Goal: Information Seeking & Learning: Learn about a topic

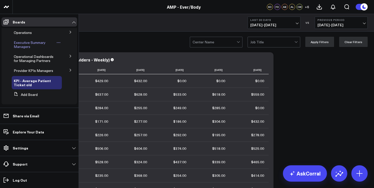
click at [22, 46] on span "Executive Summary Managers" at bounding box center [30, 44] width 32 height 9
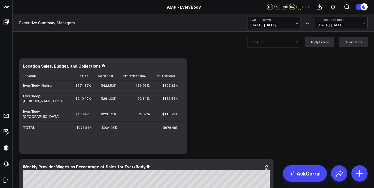
click at [274, 25] on span "[DATE] - [DATE]" at bounding box center [274, 25] width 47 height 4
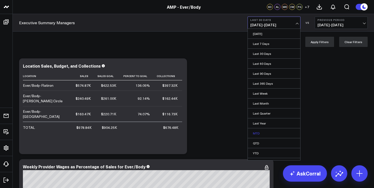
click at [276, 136] on link "MTD" at bounding box center [274, 133] width 52 height 10
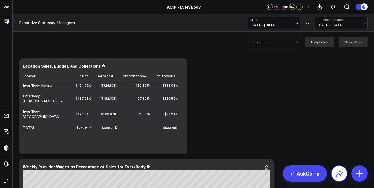
click at [335, 171] on button at bounding box center [339, 173] width 16 height 16
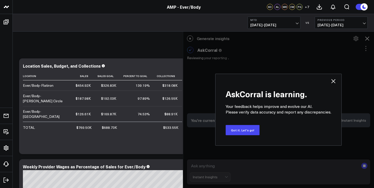
click at [333, 82] on icon at bounding box center [334, 81] width 4 height 4
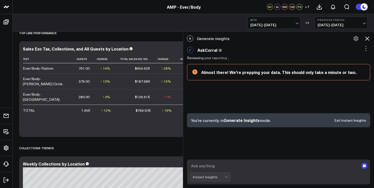
scroll to position [225, 0]
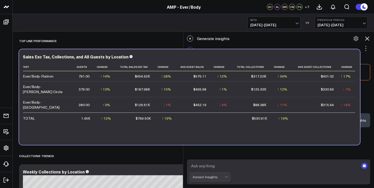
click at [147, 102] on div "$126.61K" at bounding box center [142, 104] width 15 height 5
click at [146, 102] on div "$126.61K" at bounding box center [142, 104] width 15 height 5
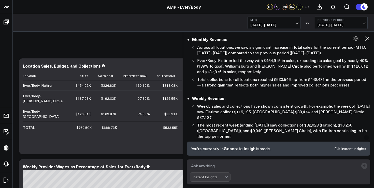
scroll to position [73, 0]
drag, startPoint x: 345, startPoint y: 65, endPoint x: 328, endPoint y: 65, distance: 17.6
click at [328, 65] on li "Ever/Body-Flatiron led the way with $454,915 in sales, exceeding its sales goal…" at bounding box center [283, 65] width 173 height 17
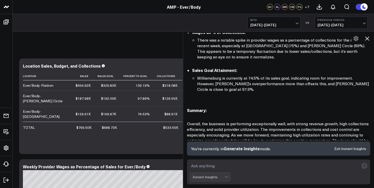
scroll to position [554, 0]
click at [228, 165] on textarea at bounding box center [274, 165] width 169 height 9
type textarea "Flatiron september vs august same period detailed"
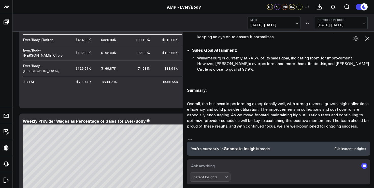
scroll to position [0, 0]
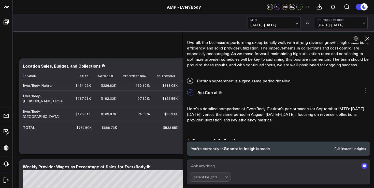
click at [337, 24] on span "[DATE] - [DATE]" at bounding box center [341, 25] width 47 height 4
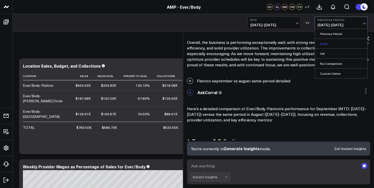
scroll to position [643, 0]
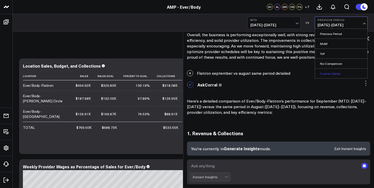
click at [333, 72] on link "Custom Dates" at bounding box center [341, 74] width 52 height 10
select select "8"
select select "2025"
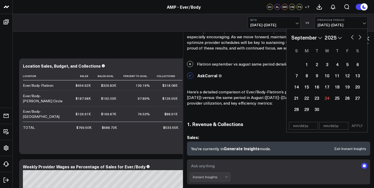
scroll to position [665, 0]
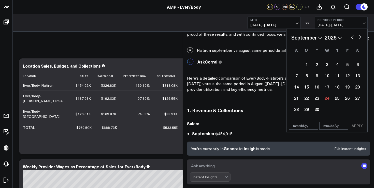
drag, startPoint x: 354, startPoint y: 36, endPoint x: 338, endPoint y: 40, distance: 17.1
click at [343, 40] on div "January February March April May June July August September October November [D…" at bounding box center [327, 38] width 71 height 8
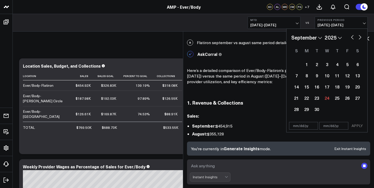
click at [368, 166] on form "Instant Insights" at bounding box center [278, 171] width 183 height 25
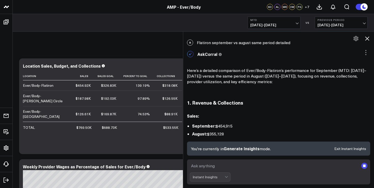
scroll to position [681, 0]
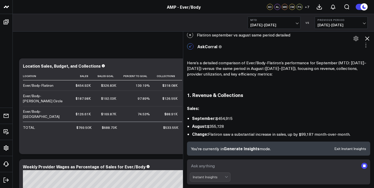
click at [366, 166] on rect "submit" at bounding box center [365, 165] width 3 height 3
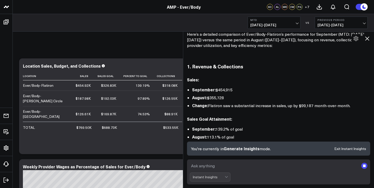
click at [339, 28] on button "Previous Period [DATE] - [DATE]" at bounding box center [341, 23] width 53 height 12
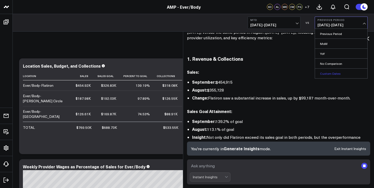
scroll to position [725, 0]
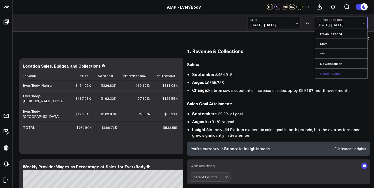
click at [330, 73] on link "Custom Dates" at bounding box center [341, 74] width 52 height 10
select select "8"
select select "2025"
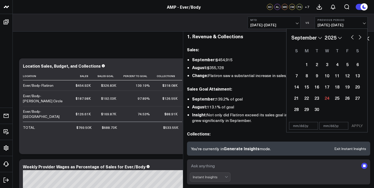
click at [354, 38] on button "button" at bounding box center [352, 37] width 5 height 6
select select "7"
select select "2025"
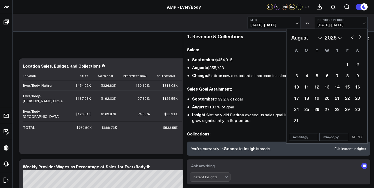
scroll to position [753, 0]
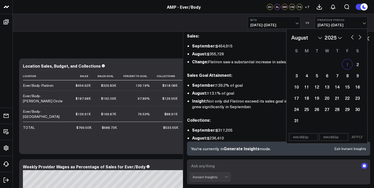
click at [352, 67] on div "1" at bounding box center [348, 64] width 10 height 10
type input "[DATE]"
select select "7"
select select "2025"
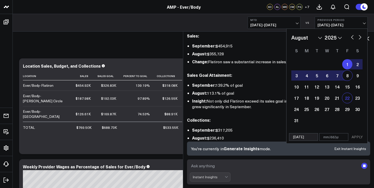
scroll to position [761, 0]
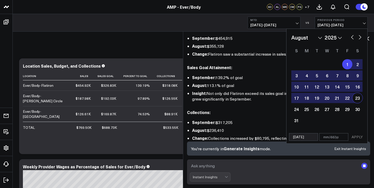
click at [358, 96] on div "23" at bounding box center [358, 98] width 10 height 10
type input "[DATE]"
select select "7"
select select "2025"
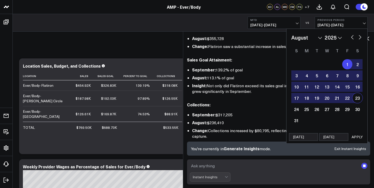
click at [361, 137] on button "APPLY" at bounding box center [357, 137] width 15 height 8
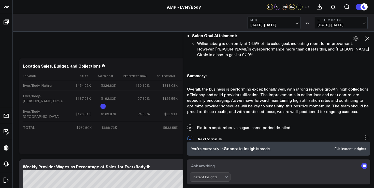
scroll to position [586, 0]
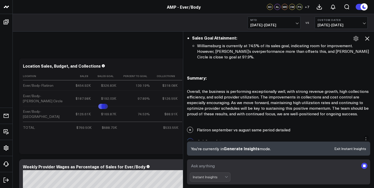
click at [254, 124] on div "R Flatiron september vs august same period detailed" at bounding box center [278, 129] width 191 height 11
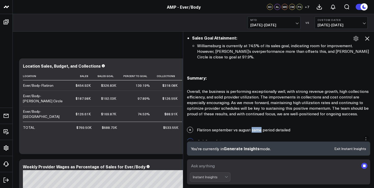
click at [254, 124] on div "R Flatiron september vs august same period detailed" at bounding box center [278, 129] width 191 height 11
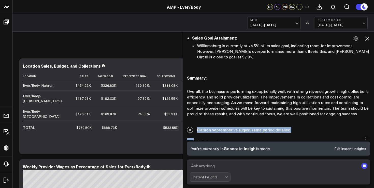
click at [254, 124] on div "R Flatiron september vs august same period detailed" at bounding box center [278, 129] width 191 height 11
copy div "Flatiron september vs august same period detailed"
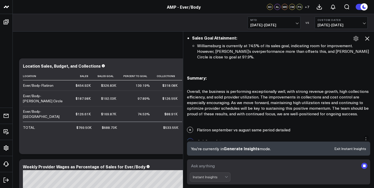
click at [244, 163] on textarea at bounding box center [274, 165] width 169 height 9
paste textarea "Flatiron september vs august same period detailed"
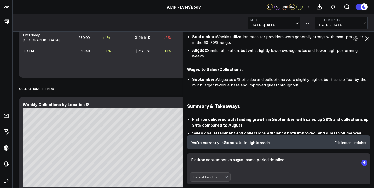
scroll to position [1441, 0]
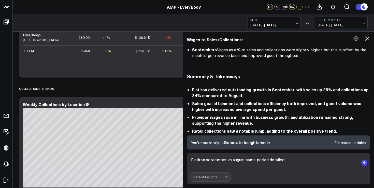
click at [302, 163] on textarea "Flatiron september vs august same period detailed" at bounding box center [274, 162] width 169 height 15
type textarea "Flatiron september vs august same period detailed"
click at [366, 162] on rect "submit" at bounding box center [365, 162] width 6 height 6
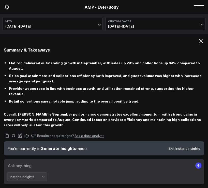
scroll to position [2139, 0]
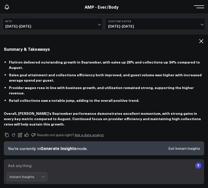
click at [87, 162] on textarea at bounding box center [100, 165] width 186 height 9
type textarea "retail mtd flatiron"
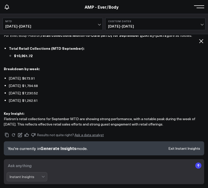
scroll to position [375, 0]
type textarea "utilization mtd flatiron"
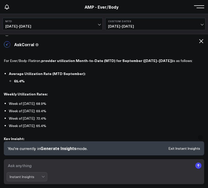
scroll to position [2378, 0]
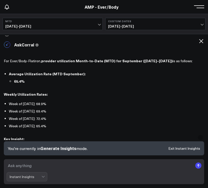
click at [84, 163] on textarea at bounding box center [100, 165] width 186 height 9
type textarea "rebook flatiron mtd"
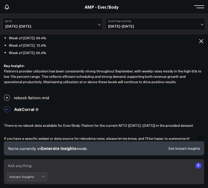
scroll to position [2466, 0]
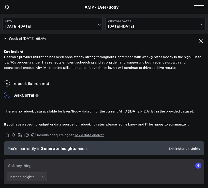
click at [84, 162] on textarea at bounding box center [100, 165] width 186 height 9
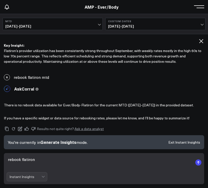
type textarea "rebook flatiron"
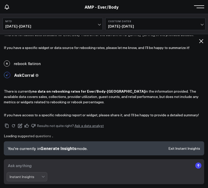
scroll to position [2533, 0]
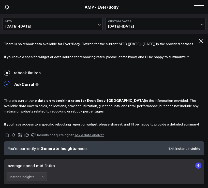
type textarea "average spend mtd flatiron"
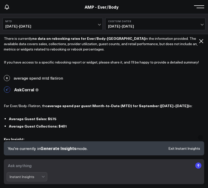
scroll to position [2626, 0]
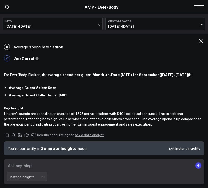
click at [96, 165] on textarea at bounding box center [100, 165] width 186 height 9
type textarea "new clients flatiron mtd"
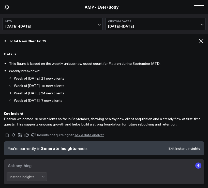
scroll to position [1769, 0]
click at [49, 168] on textarea at bounding box center [100, 165] width 186 height 9
type textarea "cancelation percentage mtd flatiron"
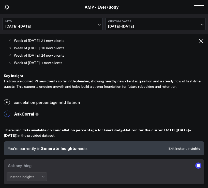
scroll to position [2816, 0]
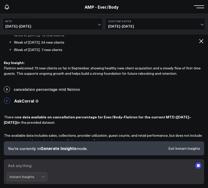
click at [57, 161] on textarea at bounding box center [100, 165] width 186 height 9
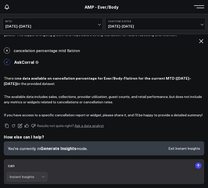
scroll to position [2846, 0]
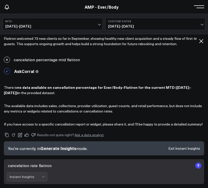
type textarea "cancelation rate flatiron\"
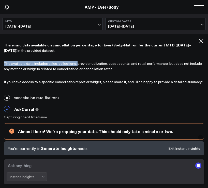
scroll to position [2887, 0]
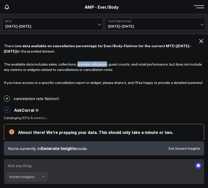
drag, startPoint x: 77, startPoint y: 38, endPoint x: 106, endPoint y: 49, distance: 31.1
click at [106, 61] on p "The available data includes sales, collections, provider utilization, guest cou…" at bounding box center [104, 66] width 201 height 11
copy p "provider utilization"
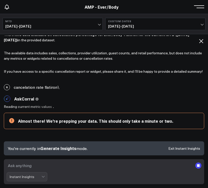
click at [111, 165] on textarea at bounding box center [100, 165] width 186 height 9
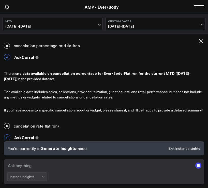
scroll to position [2873, 0]
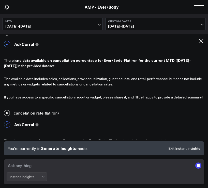
paste textarea "provider utilization"
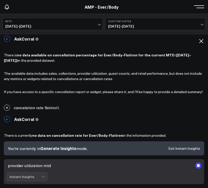
scroll to position [2891, 0]
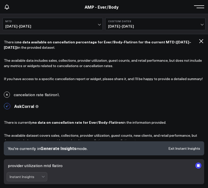
type textarea "provider utilization mtd flatiron"
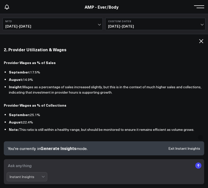
scroll to position [1628, 0]
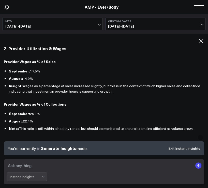
click at [4, 101] on strong "Provider Wages as % of Collections" at bounding box center [35, 103] width 63 height 5
copy div "Provider Wages as % of Collections"
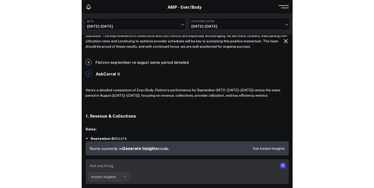
scroll to position [571, 0]
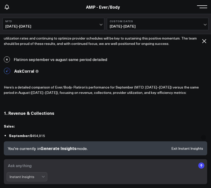
click at [52, 55] on div "R Flatiron september vs august same period detailed" at bounding box center [105, 59] width 211 height 11
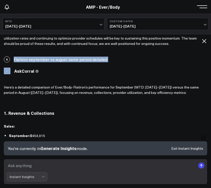
click at [52, 55] on div "R Flatiron september vs august same period detailed" at bounding box center [105, 59] width 211 height 11
copy div "Flatiron september vs august same period detailed"
click at [21, 161] on textarea at bounding box center [101, 165] width 189 height 9
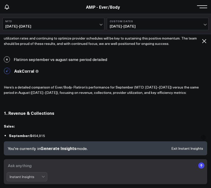
paste textarea "Flatiron september vs august same period detailed"
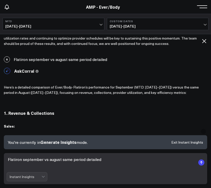
click at [16, 159] on textarea "Flatiron september vs august same period detailed" at bounding box center [101, 162] width 189 height 15
type textarea "[GEOGRAPHIC_DATA] september vs august same period detailed"
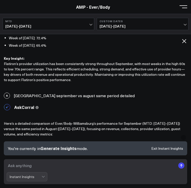
scroll to position [3228, 0]
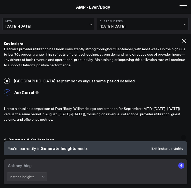
click at [6, 106] on p "Here’s a detailed comparison of Ever/Body-Williamsburg’s performance for Septem…" at bounding box center [95, 114] width 183 height 16
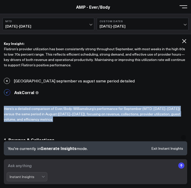
click at [6, 106] on p "Here’s a detailed comparison of Ever/Body-Williamsburg’s performance for Septem…" at bounding box center [95, 114] width 183 height 16
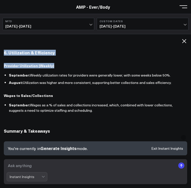
scroll to position [3928, 0]
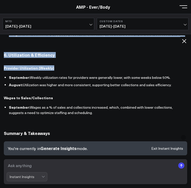
drag, startPoint x: 4, startPoint y: 82, endPoint x: 100, endPoint y: 87, distance: 95.9
copy div "Lore’i d sitametc adipiscing el Sedd/Eius-Temporincidi’u laboreetdol mag Aliqua…"
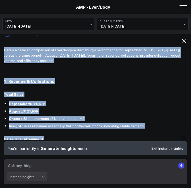
scroll to position [3287, 0]
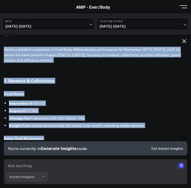
click at [66, 123] on li "Insight: Sales remained essentially flat month-over-month, indicating stable de…" at bounding box center [98, 125] width 178 height 5
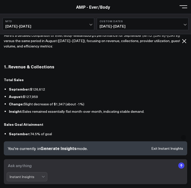
scroll to position [3298, 0]
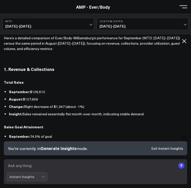
click at [72, 169] on textarea at bounding box center [91, 165] width 169 height 9
type textarea "retail [GEOGRAPHIC_DATA] mtd"
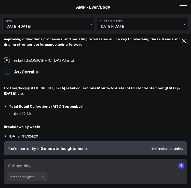
scroll to position [4144, 0]
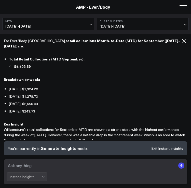
click at [67, 165] on textarea at bounding box center [91, 165] width 169 height 9
type textarea "utilization"
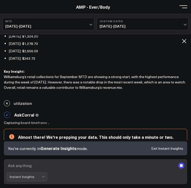
scroll to position [4173, 0]
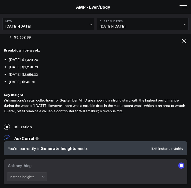
click at [69, 161] on textarea at bounding box center [91, 165] width 169 height 9
click at [68, 165] on textarea at bounding box center [91, 165] width 169 height 9
type textarea "utilization [GEOGRAPHIC_DATA] mtd"
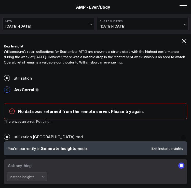
scroll to position [4218, 0]
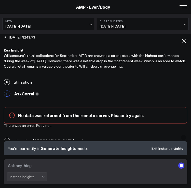
click at [186, 42] on icon at bounding box center [184, 41] width 6 height 6
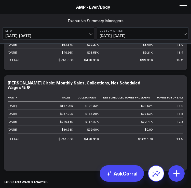
click at [158, 167] on button at bounding box center [156, 173] width 16 height 16
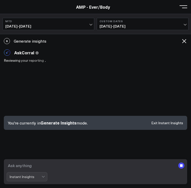
click at [55, 168] on textarea at bounding box center [91, 165] width 169 height 9
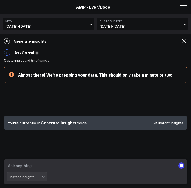
click at [182, 165] on rect "submit" at bounding box center [181, 165] width 3 height 3
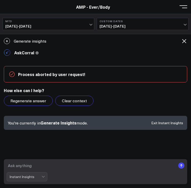
click at [117, 163] on textarea at bounding box center [91, 165] width 169 height 9
click at [82, 103] on button "Clear context" at bounding box center [74, 101] width 38 height 10
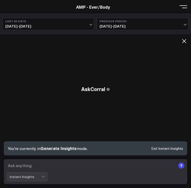
click at [44, 167] on textarea at bounding box center [91, 165] width 169 height 9
click at [57, 28] on span "[DATE] - [DATE]" at bounding box center [48, 26] width 86 height 4
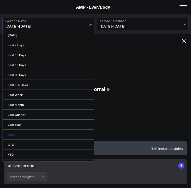
scroll to position [8, 0]
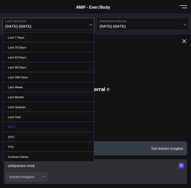
click at [33, 129] on link "MTD" at bounding box center [48, 127] width 91 height 10
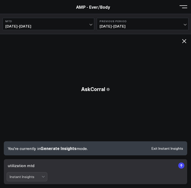
click at [62, 168] on textarea "utilization mtd" at bounding box center [91, 165] width 169 height 9
type textarea "utilization mtd [GEOGRAPHIC_DATA]"
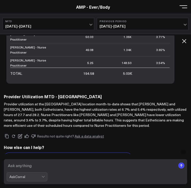
scroll to position [283, 0]
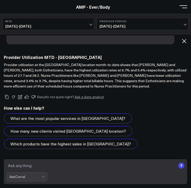
click at [91, 169] on textarea at bounding box center [91, 165] width 169 height 9
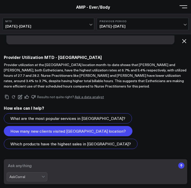
click at [79, 135] on button "How many new clients visited [GEOGRAPHIC_DATA] location?" at bounding box center [68, 131] width 129 height 10
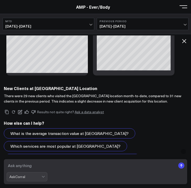
scroll to position [711, 0]
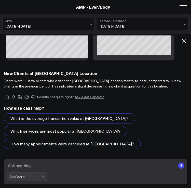
click at [83, 165] on textarea at bounding box center [91, 165] width 169 height 9
click at [29, 176] on div "AskCorral" at bounding box center [25, 177] width 32 height 4
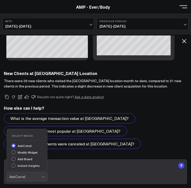
click at [29, 166] on div "Instant Insights" at bounding box center [29, 165] width 36 height 5
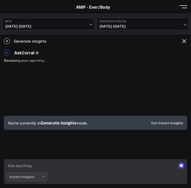
click at [31, 164] on textarea at bounding box center [91, 165] width 169 height 9
click at [180, 167] on rect "submit" at bounding box center [181, 165] width 6 height 6
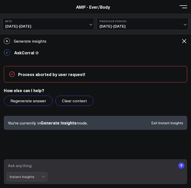
click at [144, 167] on textarea at bounding box center [91, 165] width 169 height 9
type textarea "utilization mtd [GEOGRAPHIC_DATA]"
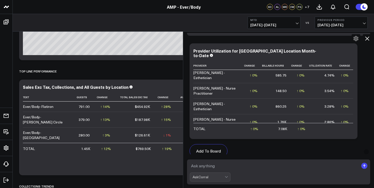
scroll to position [195, 0]
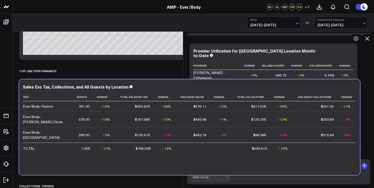
click at [142, 142] on td "$769.50K" at bounding box center [135, 147] width 40 height 11
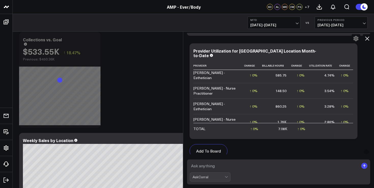
scroll to position [461, 0]
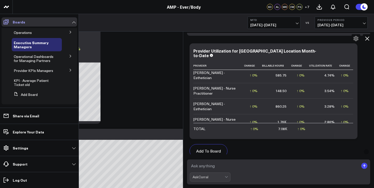
click at [8, 21] on icon at bounding box center [6, 22] width 5 height 5
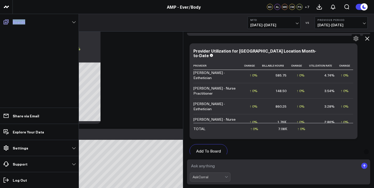
click at [8, 21] on icon at bounding box center [6, 22] width 5 height 5
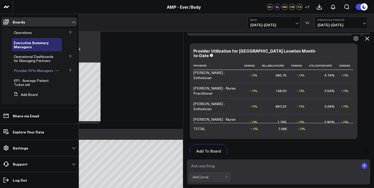
click at [27, 73] on span "Provider KPIs Managers" at bounding box center [33, 70] width 39 height 5
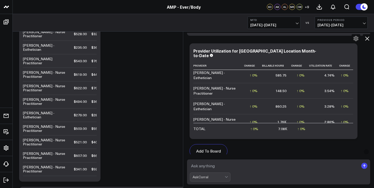
scroll to position [691, 0]
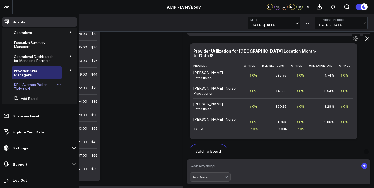
click at [29, 85] on span "KPI - Average Patient Ticket old" at bounding box center [31, 86] width 35 height 9
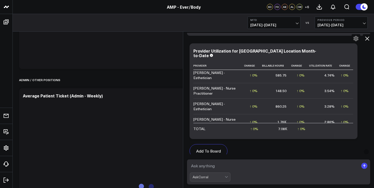
scroll to position [590, 0]
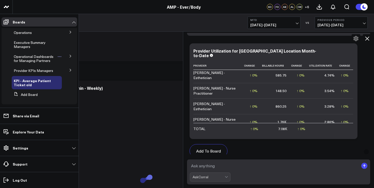
click at [34, 61] on span "Operational Dashboards for Managing Partners" at bounding box center [34, 58] width 40 height 9
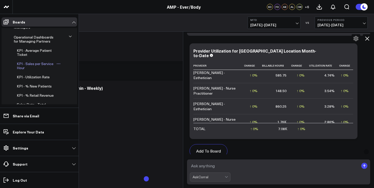
scroll to position [20, 0]
click at [37, 79] on span "KPI - Utilization Rate" at bounding box center [33, 76] width 33 height 5
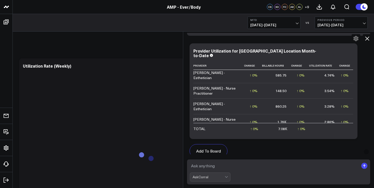
click at [213, 164] on textarea at bounding box center [274, 165] width 169 height 9
type textarea "flatiron utlization mtd"
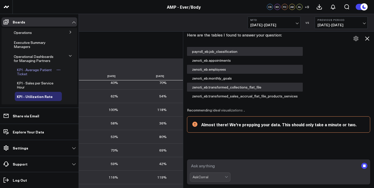
scroll to position [0, 0]
click at [29, 46] on span "Executive Summary Managers" at bounding box center [30, 44] width 32 height 9
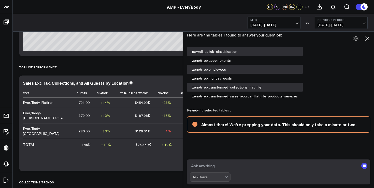
scroll to position [200, 0]
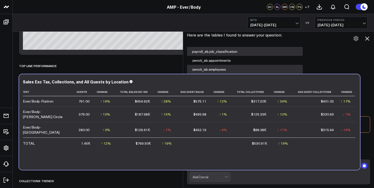
click at [122, 137] on td "$769.50K" at bounding box center [135, 142] width 40 height 11
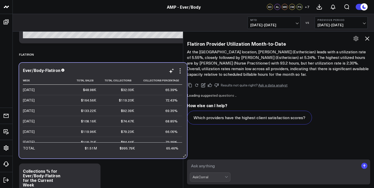
scroll to position [731, 0]
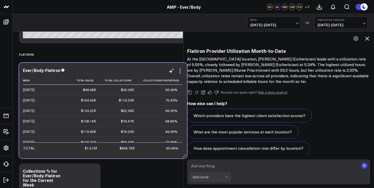
click at [143, 125] on td "68.85%" at bounding box center [161, 121] width 44 height 10
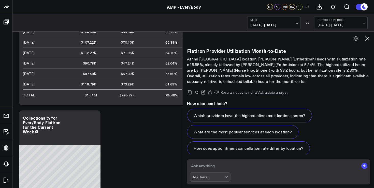
scroll to position [1115, 0]
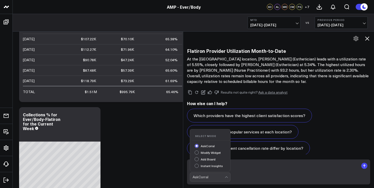
click at [214, 178] on div "AskCorral" at bounding box center [209, 177] width 32 height 4
click at [211, 167] on div "Instant Insights" at bounding box center [213, 166] width 36 height 5
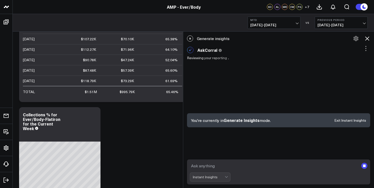
click at [207, 166] on textarea at bounding box center [274, 165] width 169 height 9
click at [364, 165] on rect "submit" at bounding box center [365, 165] width 3 height 3
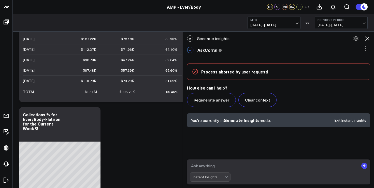
click at [309, 164] on textarea at bounding box center [274, 165] width 169 height 9
click at [369, 39] on icon at bounding box center [368, 38] width 6 height 6
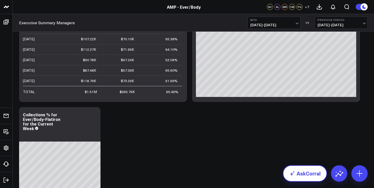
click at [316, 167] on link "AskCorral" at bounding box center [305, 173] width 44 height 16
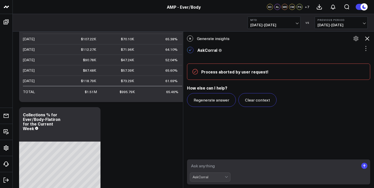
click at [227, 169] on textarea at bounding box center [274, 165] width 169 height 9
type textarea "w"
click at [196, 178] on div "AskCorral" at bounding box center [209, 177] width 32 height 4
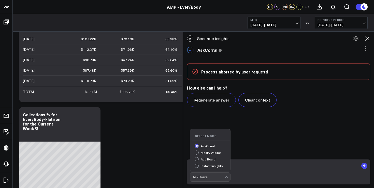
click at [206, 165] on div "Instant Insights" at bounding box center [213, 166] width 36 height 5
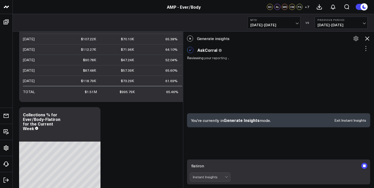
click at [203, 163] on textarea "flatiron" at bounding box center [274, 165] width 169 height 9
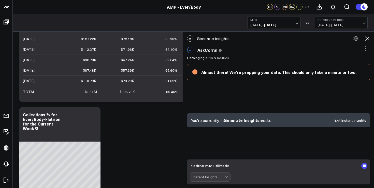
type textarea "flatiron mtd utilization"
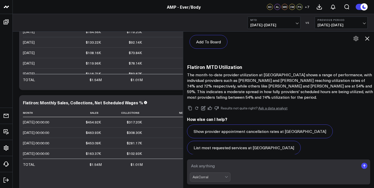
scroll to position [1706, 0]
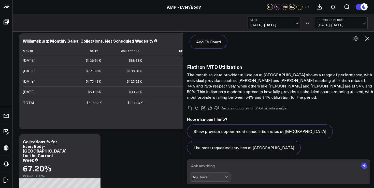
click at [203, 159] on form "AskCorral" at bounding box center [278, 171] width 183 height 25
click at [203, 165] on textarea at bounding box center [274, 165] width 169 height 9
type textarea "williamsburg mtd utilization"
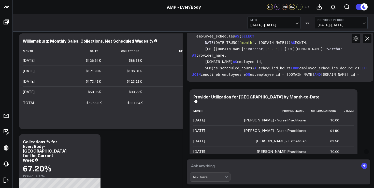
scroll to position [1410, 0]
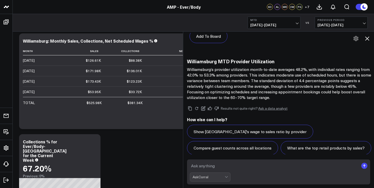
click at [215, 165] on textarea at bounding box center [274, 165] width 169 height 9
type textarea "average spend [GEOGRAPHIC_DATA] mtd"
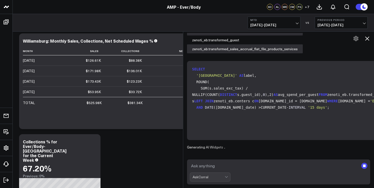
scroll to position [1554, 0]
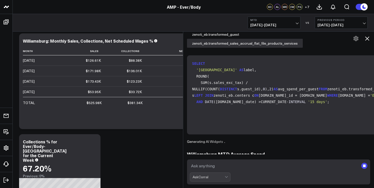
click at [247, 170] on textarea at bounding box center [274, 165] width 169 height 9
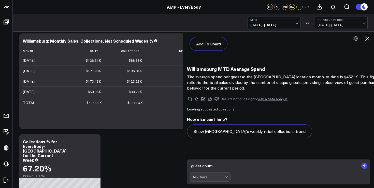
scroll to position [1875, 0]
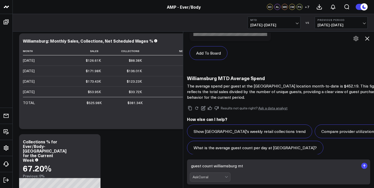
type textarea "guest count williamsburg mtd"
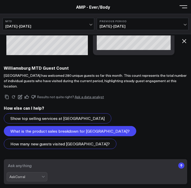
scroll to position [2124, 0]
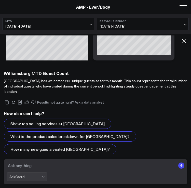
click at [77, 171] on form "AskCorral" at bounding box center [95, 171] width 183 height 25
click at [74, 166] on textarea at bounding box center [91, 165] width 169 height 9
type textarea "new clieints williamsburg mtd"
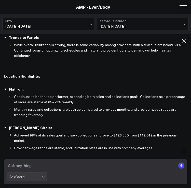
scroll to position [0, 0]
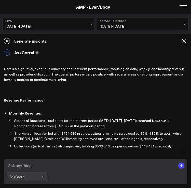
click at [184, 41] on icon at bounding box center [184, 41] width 4 height 4
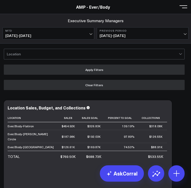
click at [51, 36] on span "[DATE] - [DATE]" at bounding box center [48, 36] width 86 height 4
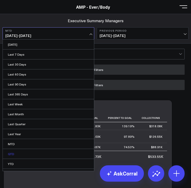
click at [46, 155] on link "QTD" at bounding box center [48, 154] width 91 height 10
